Goal: Find specific page/section: Find specific page/section

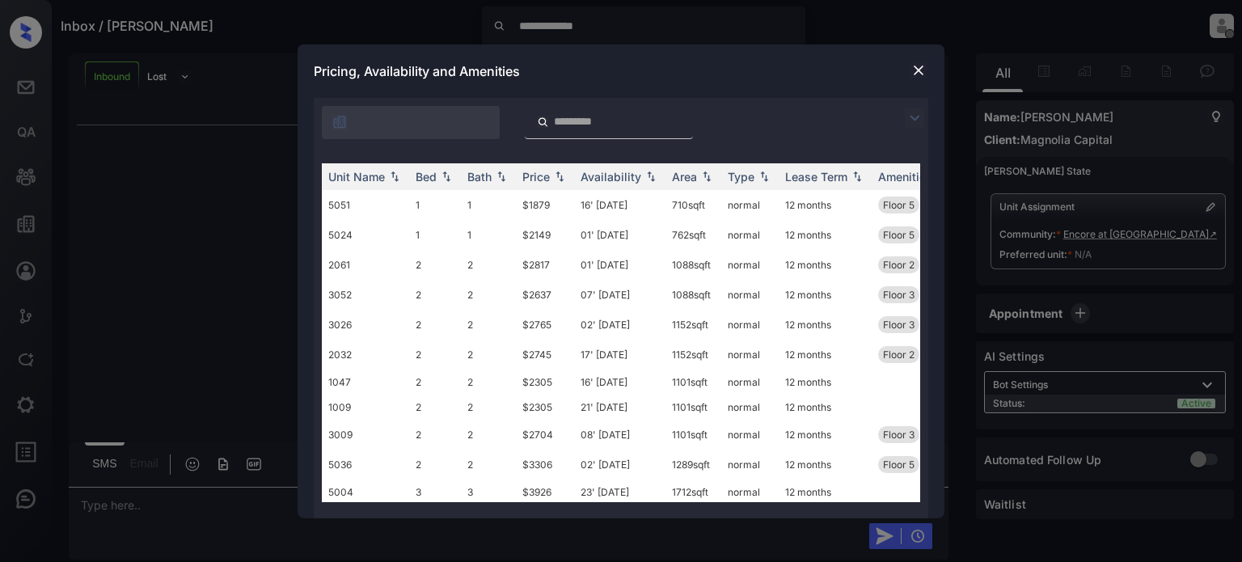
click at [916, 70] on img at bounding box center [919, 70] width 16 height 16
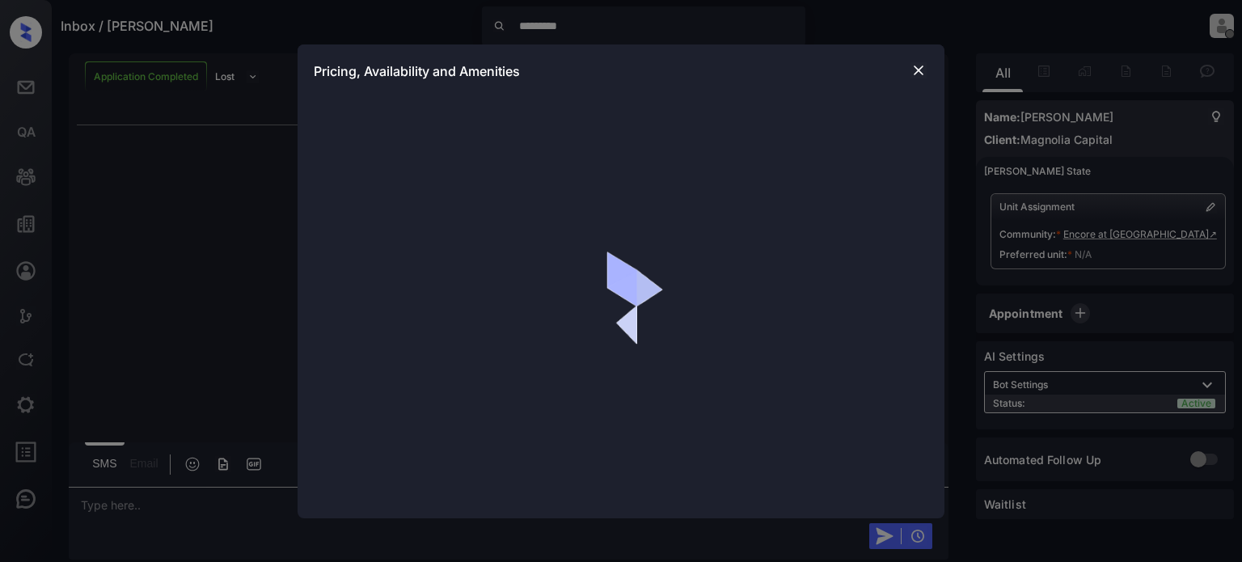
scroll to position [3, 0]
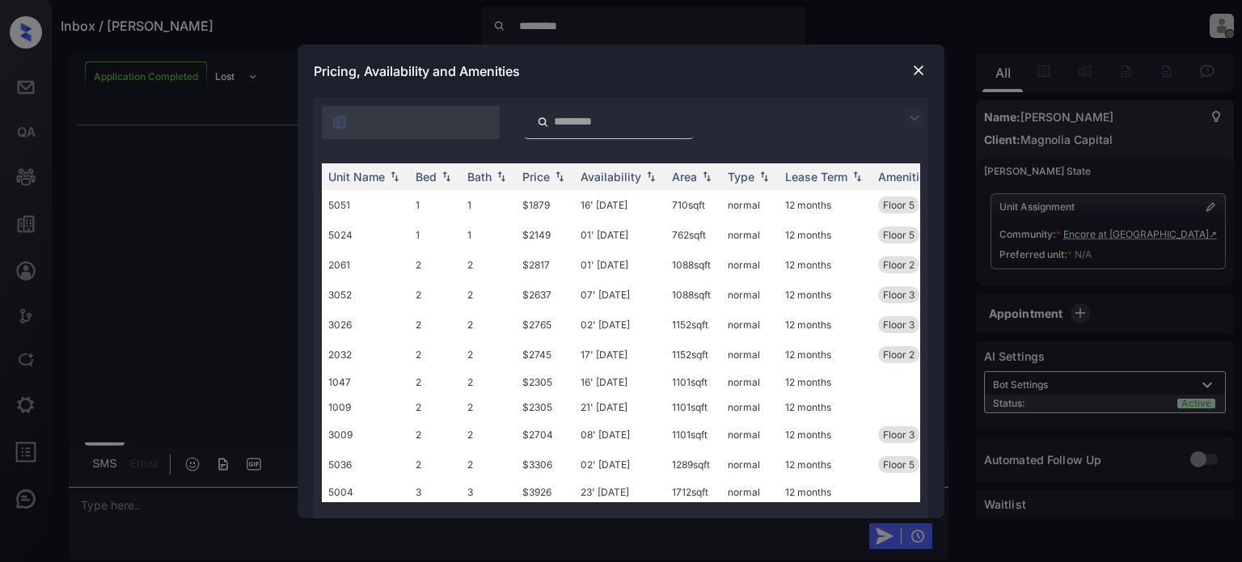
click at [919, 66] on img at bounding box center [919, 70] width 16 height 16
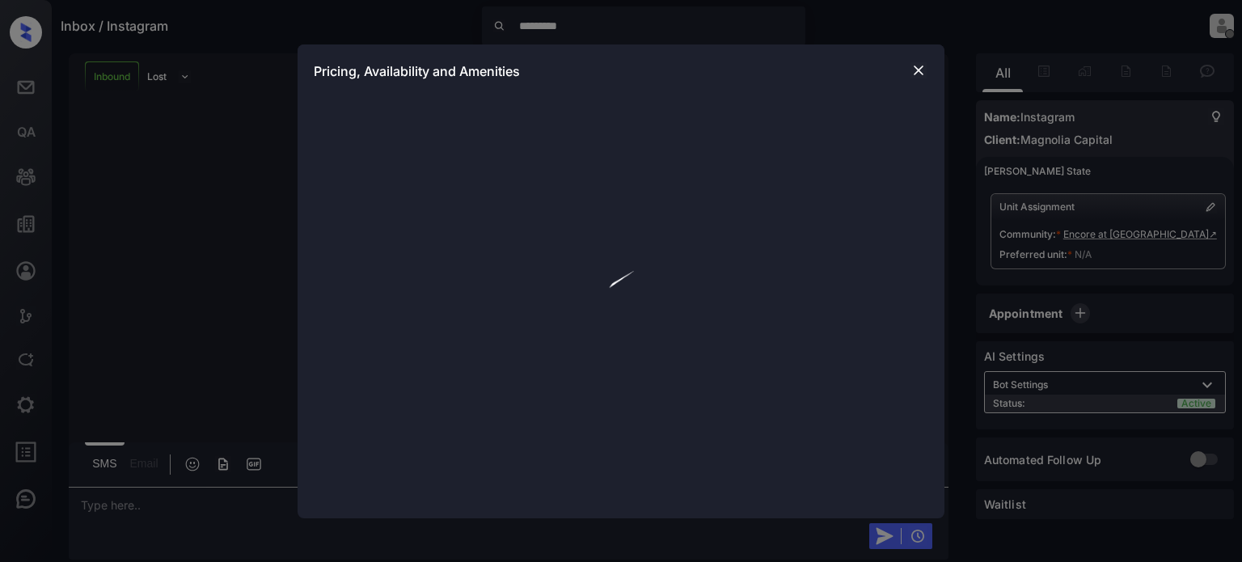
scroll to position [1227, 0]
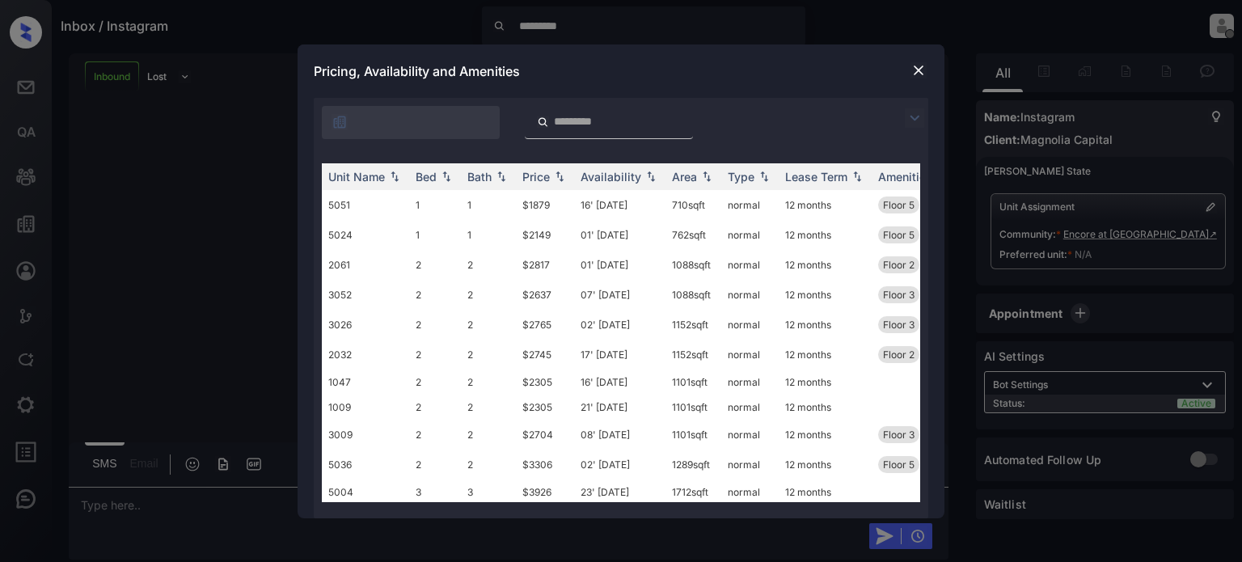
click at [919, 70] on img at bounding box center [919, 70] width 16 height 16
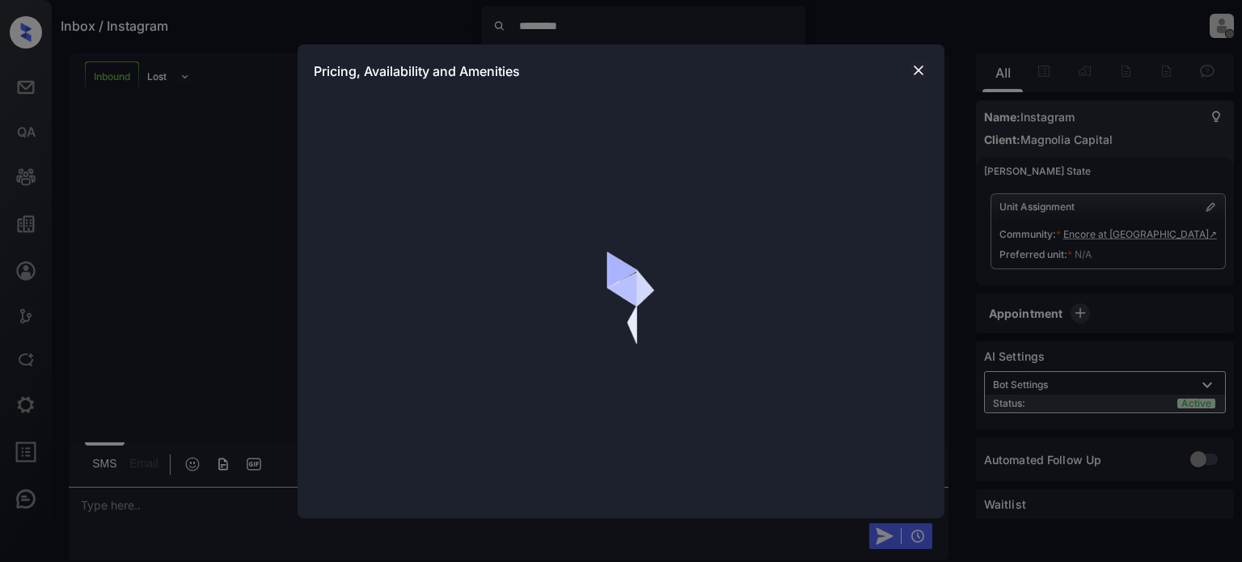
scroll to position [499, 0]
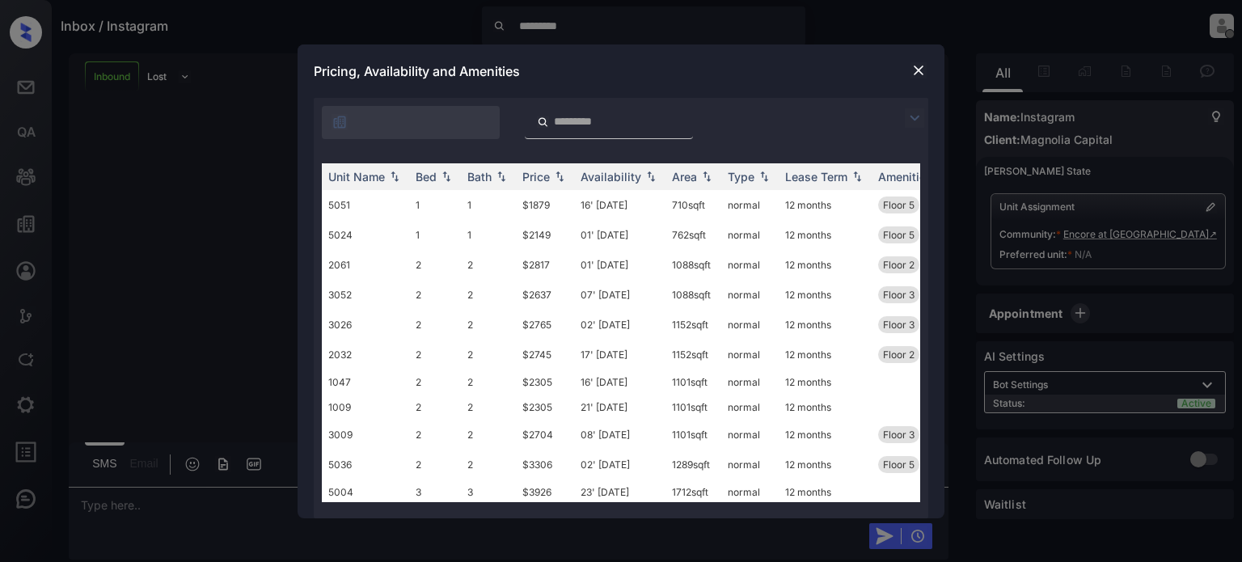
click at [922, 67] on img at bounding box center [919, 70] width 16 height 16
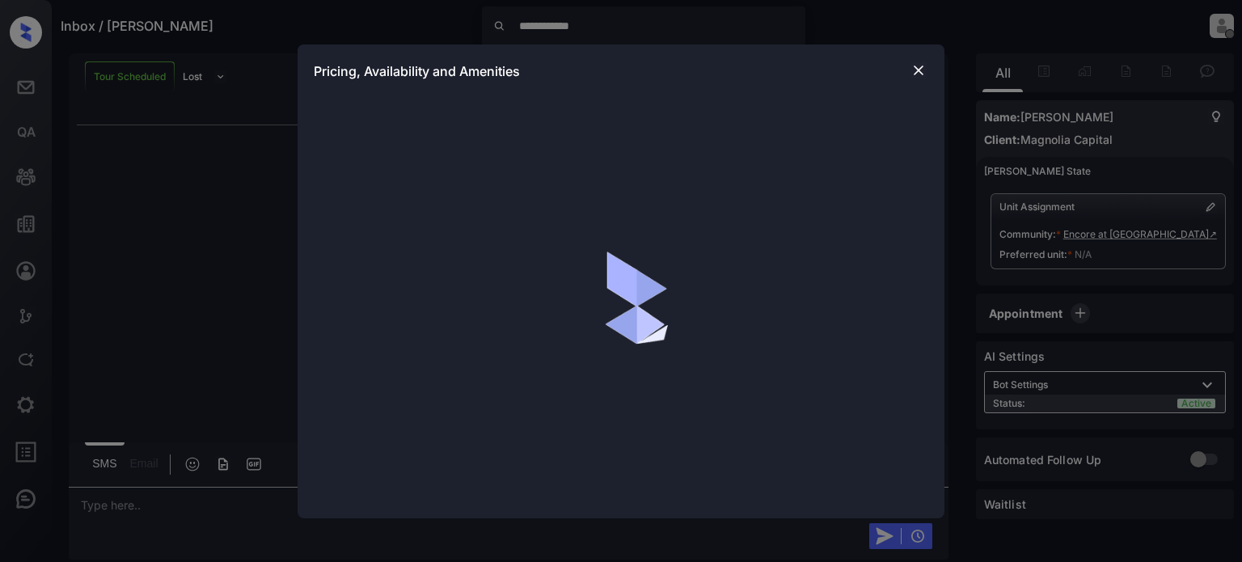
scroll to position [107, 0]
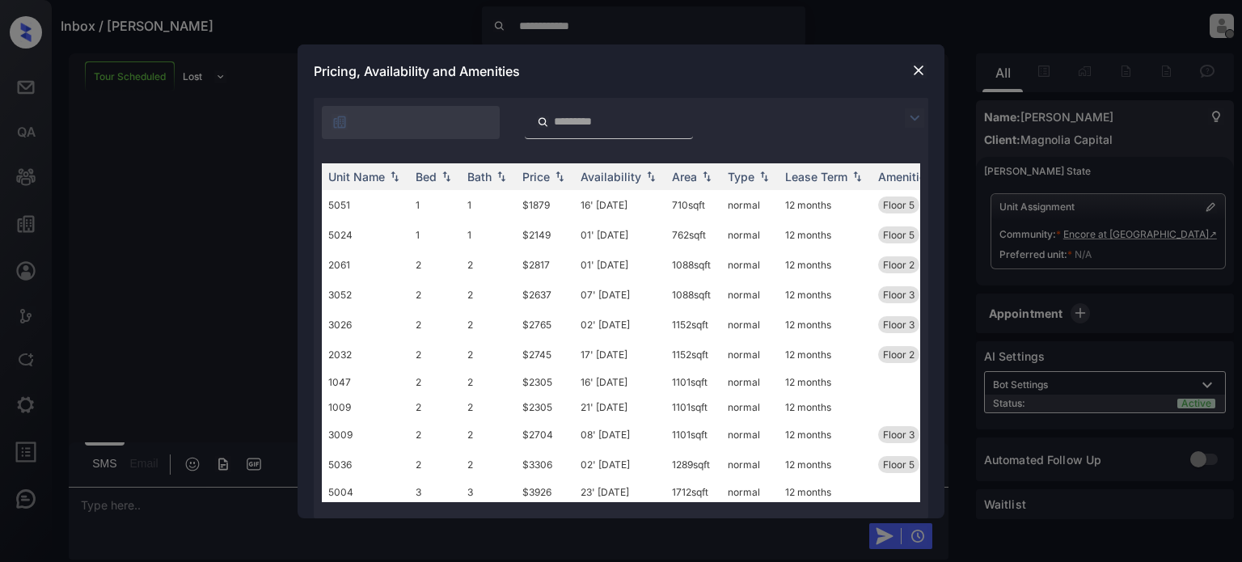
click at [916, 67] on img at bounding box center [919, 70] width 16 height 16
click at [920, 71] on img at bounding box center [919, 70] width 16 height 16
click at [920, 69] on img at bounding box center [919, 70] width 16 height 16
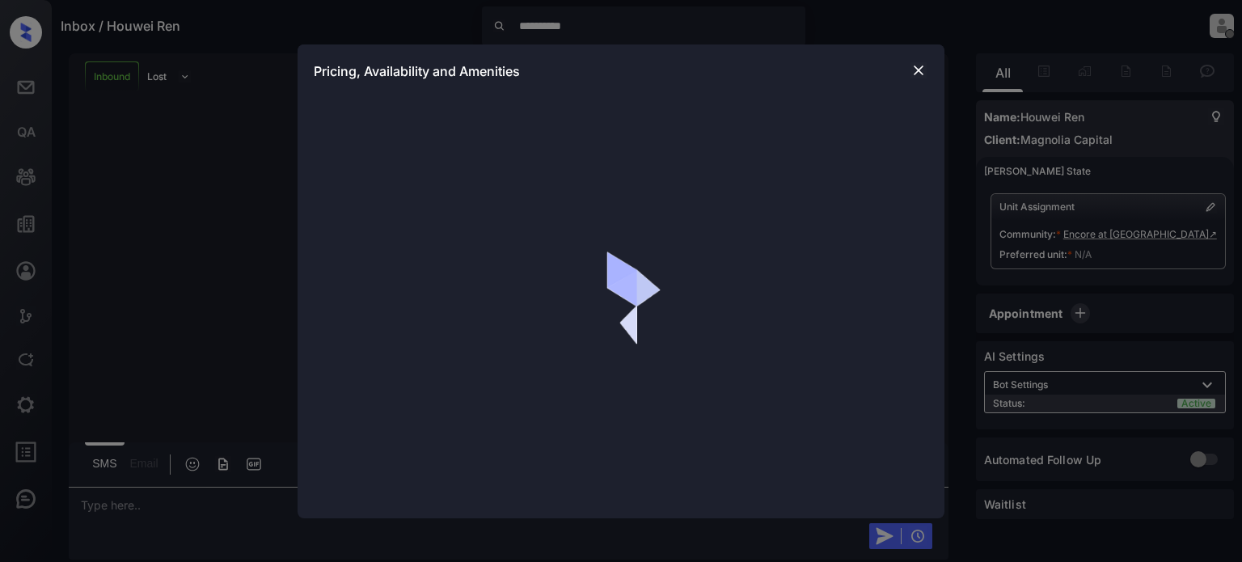
scroll to position [674, 0]
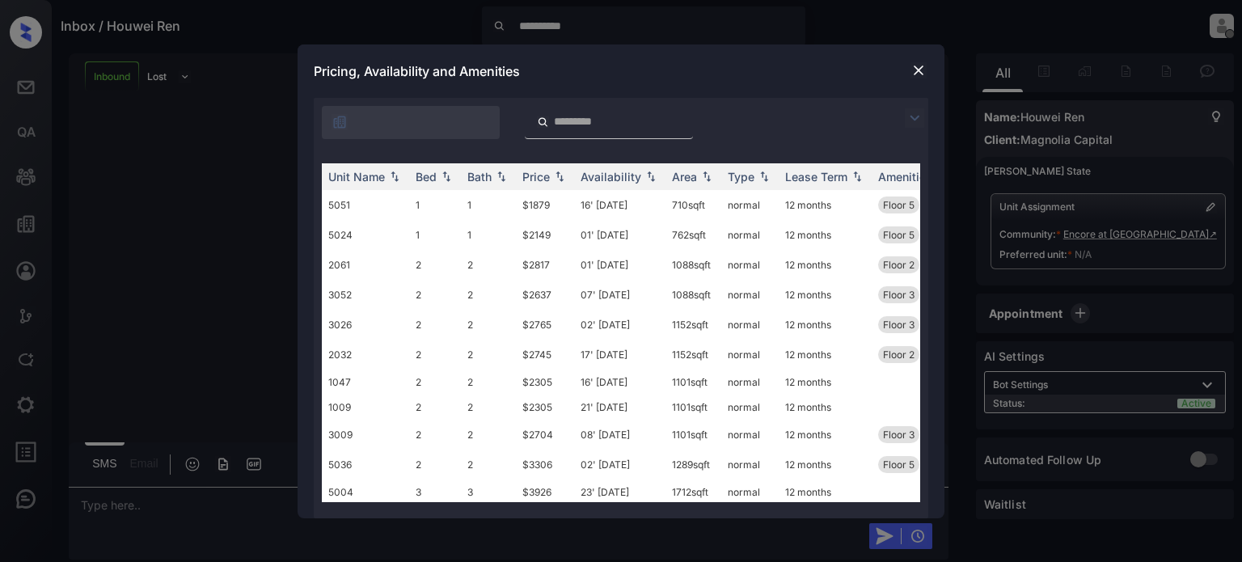
click at [919, 70] on img at bounding box center [919, 70] width 16 height 16
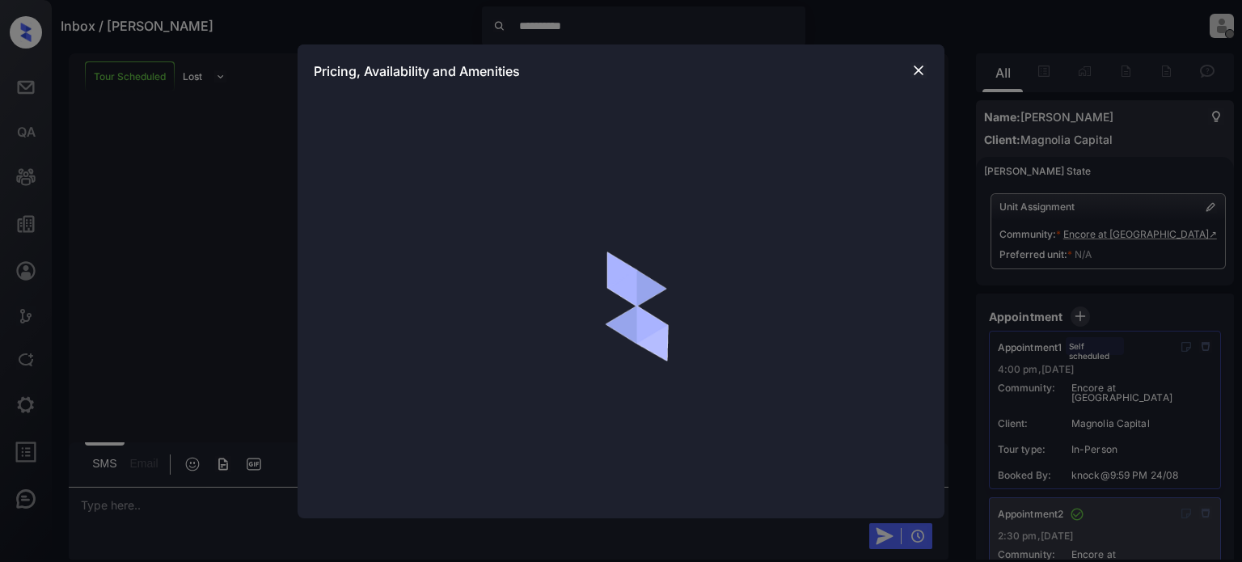
scroll to position [243, 0]
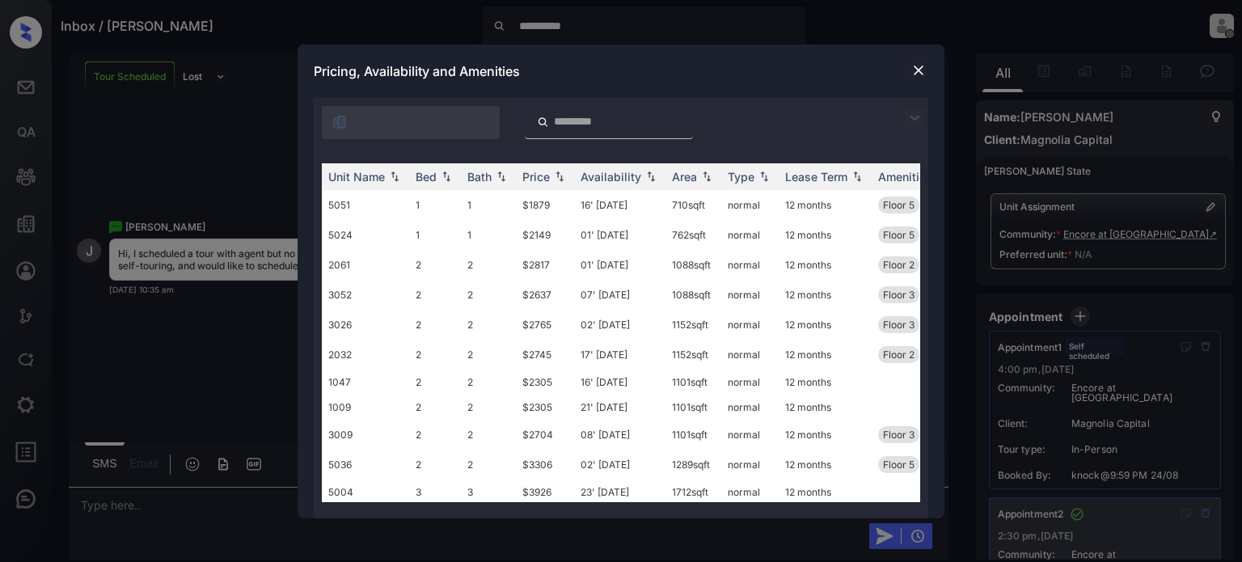
click at [922, 66] on img at bounding box center [919, 70] width 16 height 16
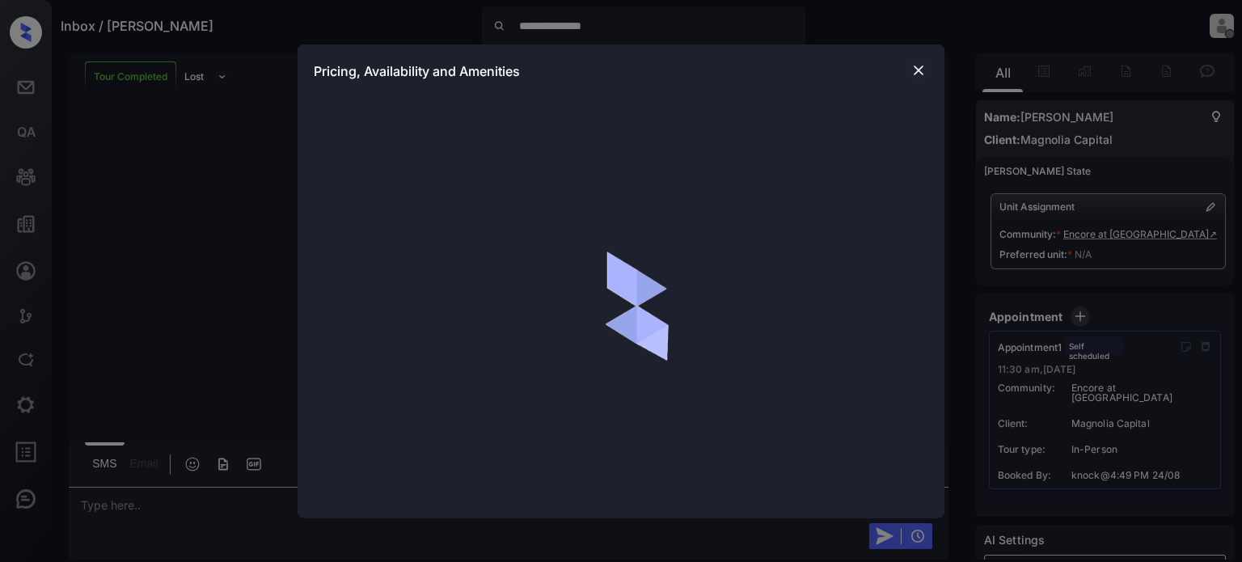
scroll to position [153, 0]
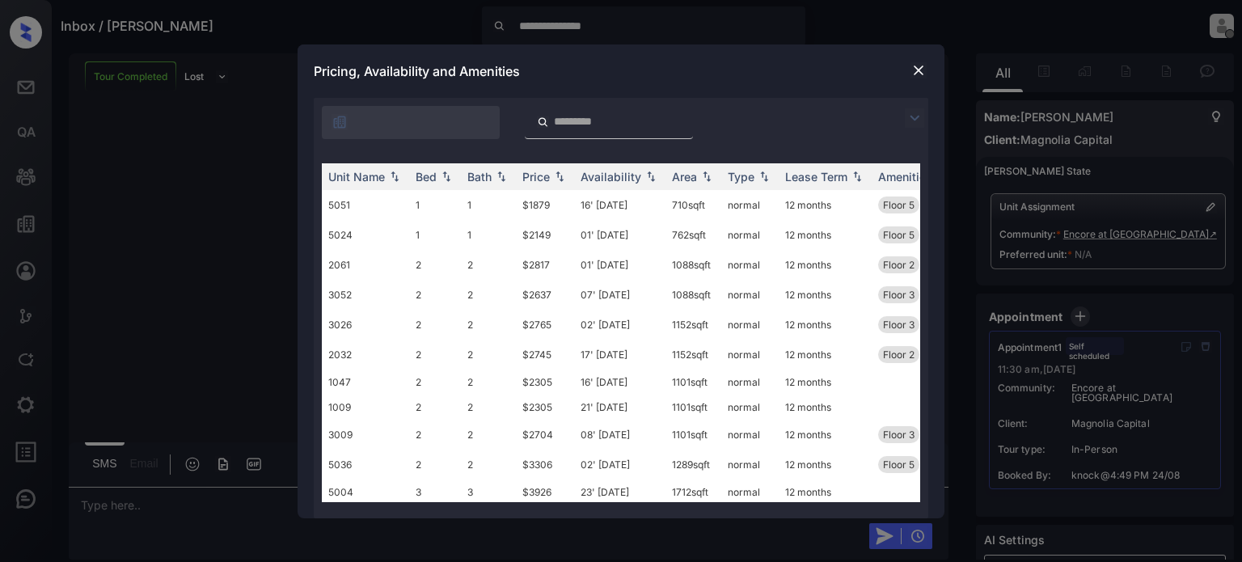
click at [919, 66] on img at bounding box center [919, 70] width 16 height 16
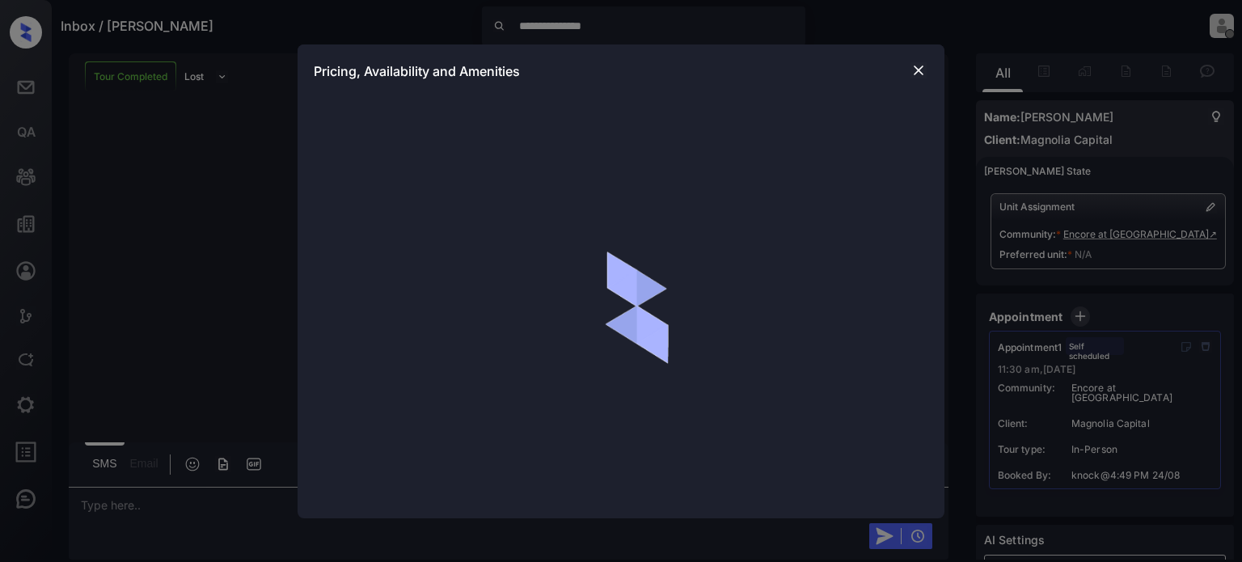
scroll to position [647, 0]
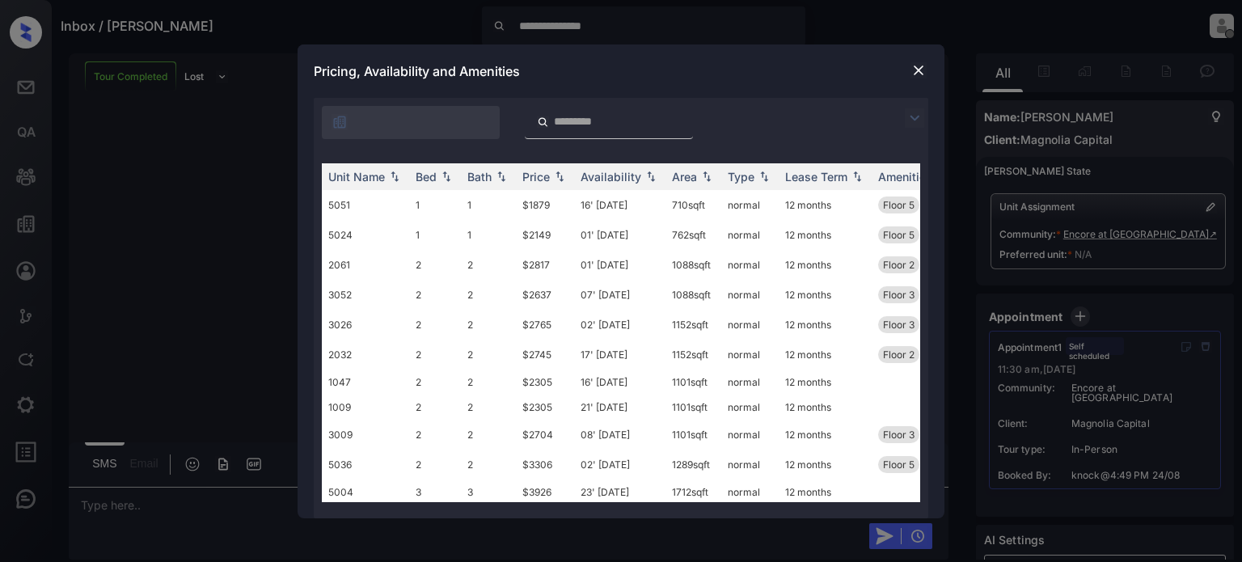
click at [916, 71] on img at bounding box center [919, 70] width 16 height 16
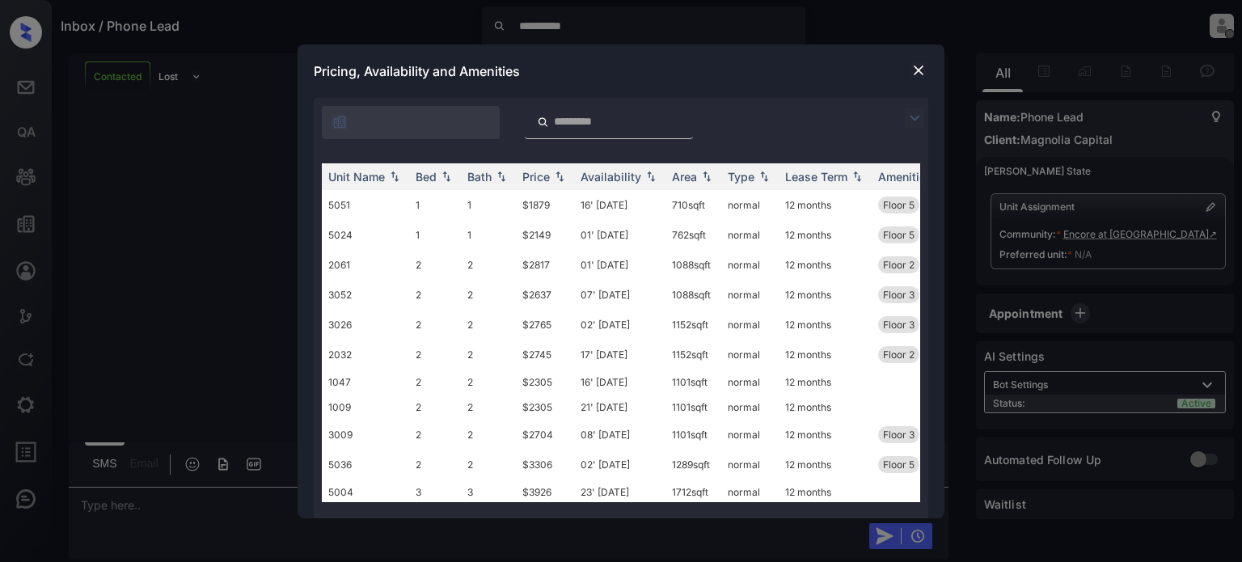
click at [919, 66] on img at bounding box center [919, 70] width 16 height 16
click at [920, 69] on img at bounding box center [919, 70] width 16 height 16
